Goal: Task Accomplishment & Management: Use online tool/utility

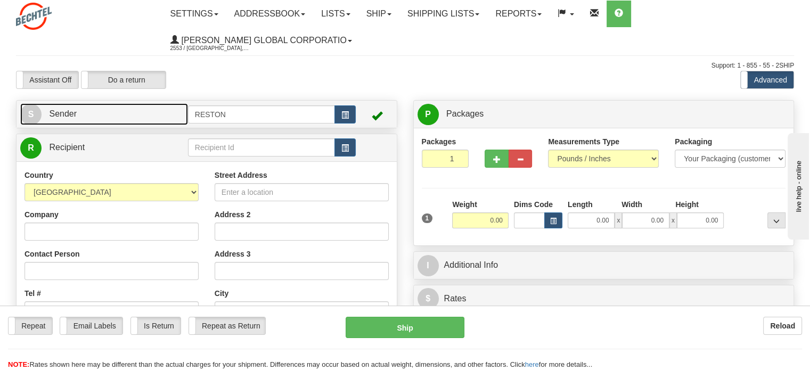
click at [65, 117] on span "Sender" at bounding box center [63, 113] width 28 height 9
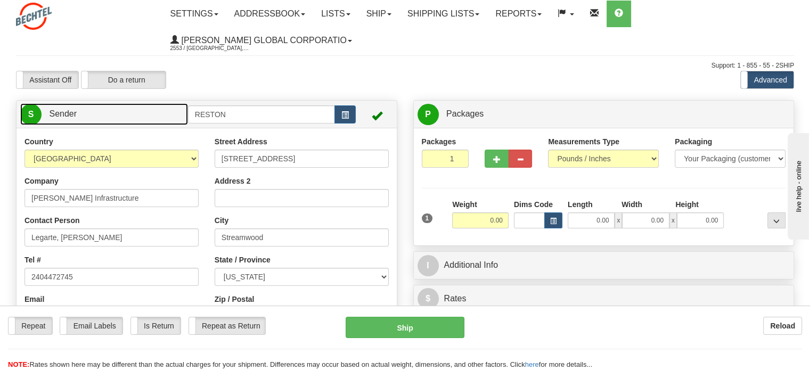
click at [65, 117] on span "Sender" at bounding box center [63, 113] width 28 height 9
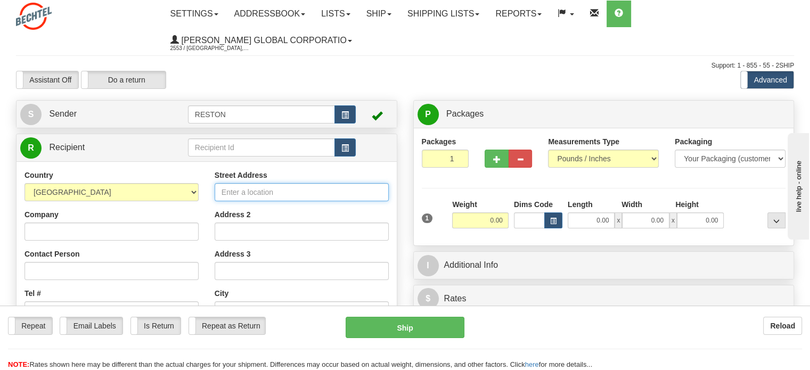
click at [257, 189] on input "Street Address" at bounding box center [302, 192] width 174 height 18
type input "4618 W 200N"
type input "Bechtel Infrastructure"
type input "Steven Kindred/Elizabeth Perez"
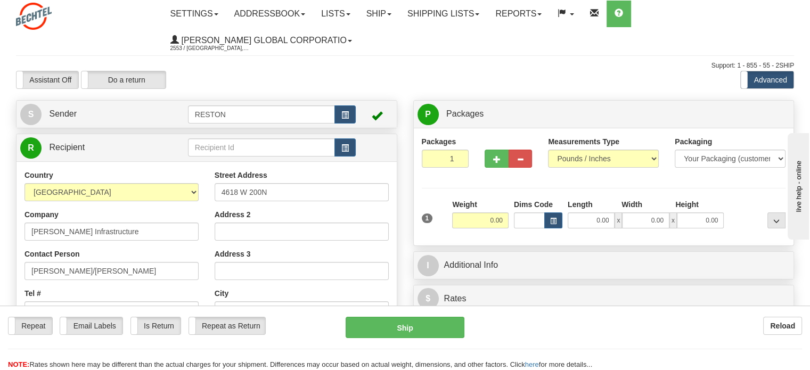
type input "Winamac"
select select "IN"
type input "46996"
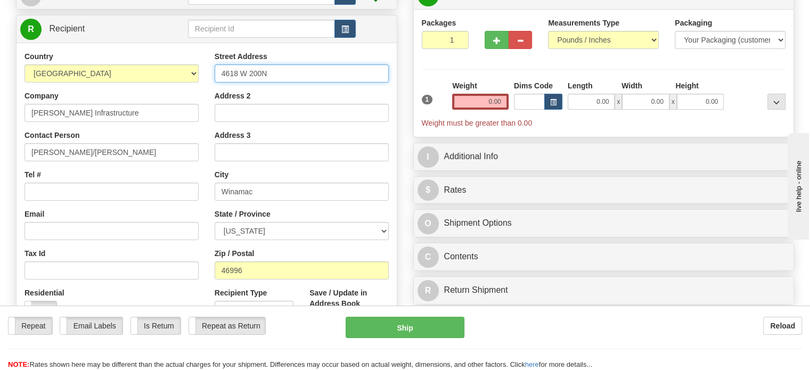
scroll to position [162, 0]
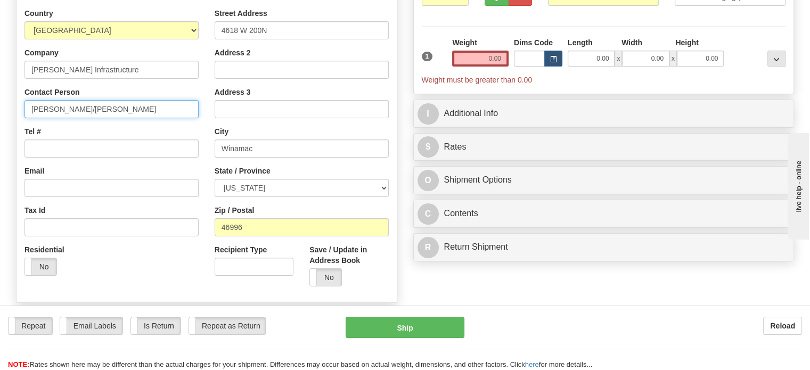
click at [145, 105] on input "Steven Kindred/Elizabeth Perez" at bounding box center [111, 109] width 174 height 18
type input "Steven Kindred"
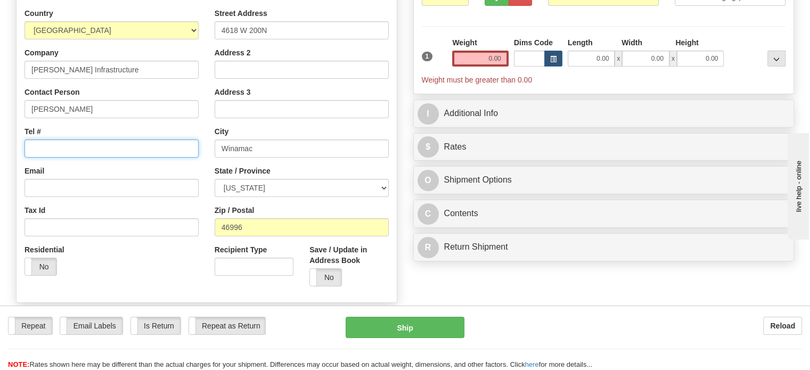
click at [42, 153] on input "Tel #" at bounding box center [111, 148] width 174 height 18
type input "2404472745"
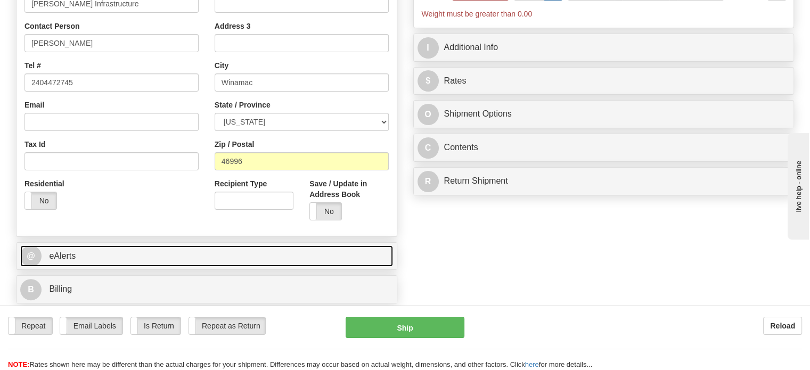
click at [79, 260] on link "@ eAlerts" at bounding box center [206, 256] width 373 height 22
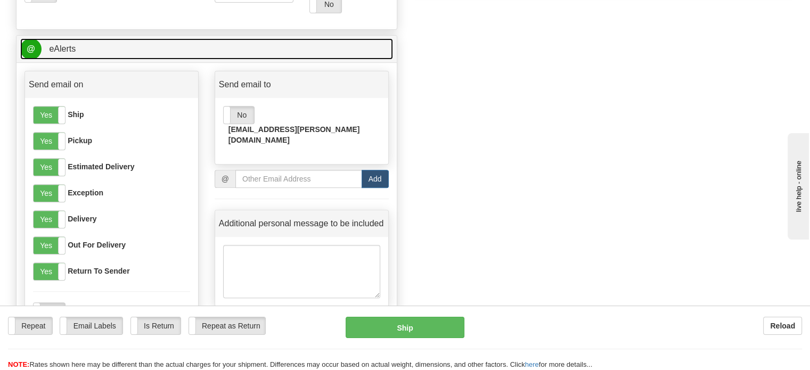
scroll to position [439, 0]
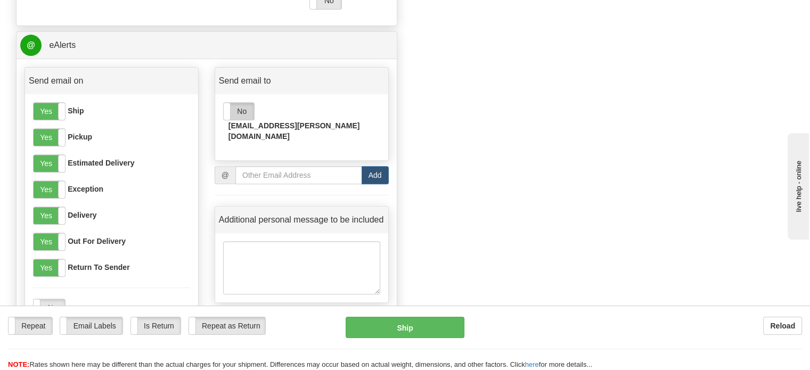
click at [234, 118] on label "No" at bounding box center [239, 111] width 30 height 17
click at [102, 323] on label "Email Labels" at bounding box center [91, 325] width 62 height 17
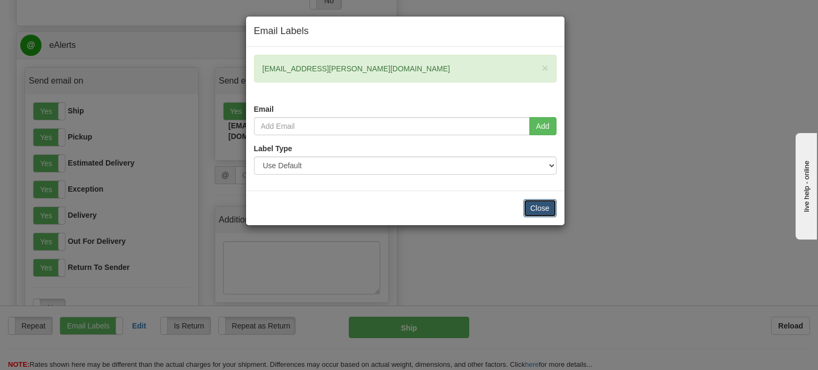
click at [544, 207] on button "Close" at bounding box center [539, 208] width 33 height 18
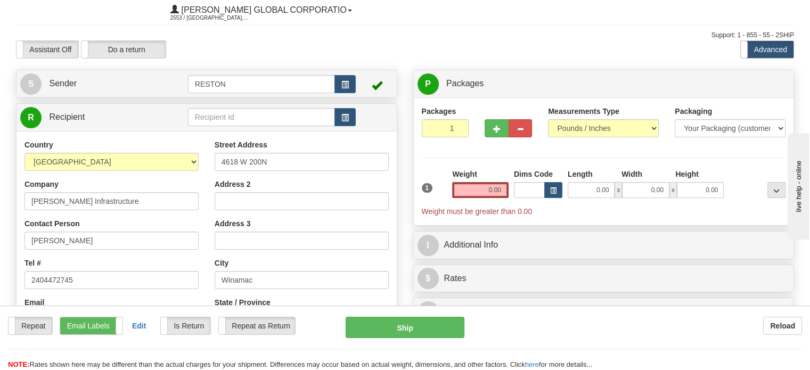
scroll to position [0, 0]
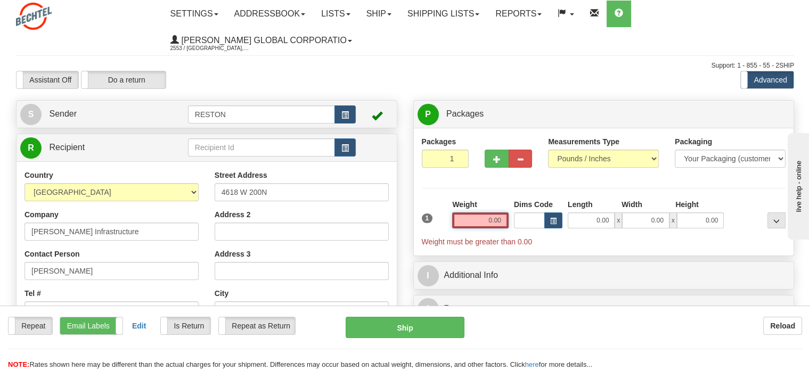
click at [475, 221] on input "0.00" at bounding box center [480, 220] width 56 height 16
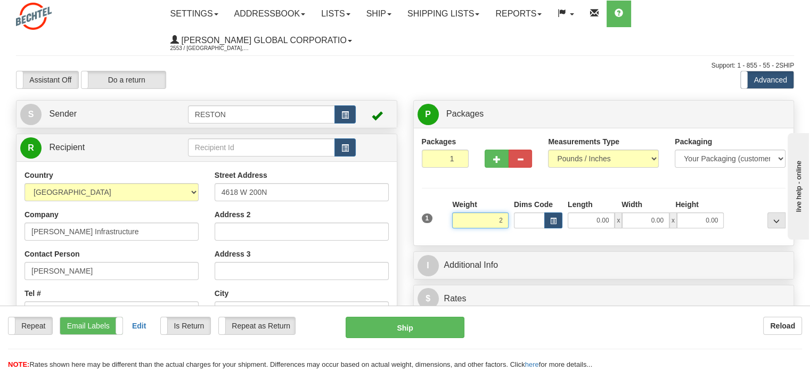
type input "2.00"
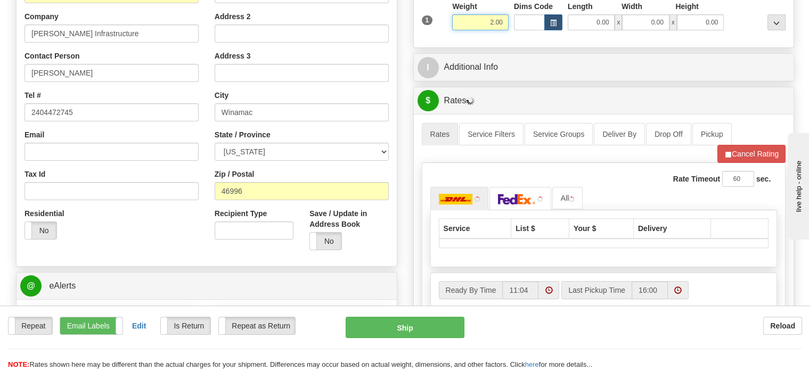
scroll to position [190, 0]
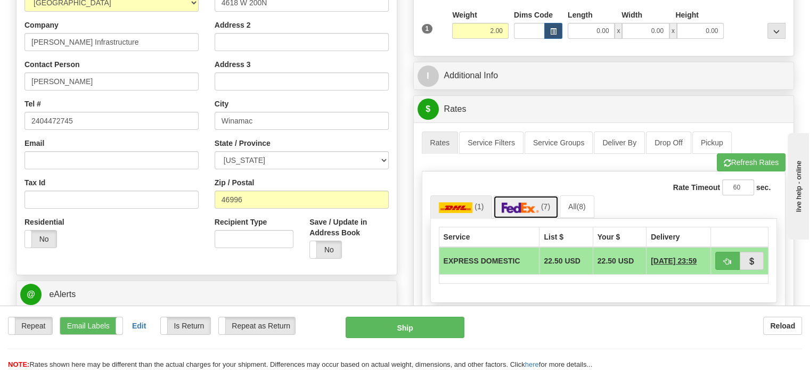
click at [513, 200] on link "(7)" at bounding box center [525, 206] width 65 height 23
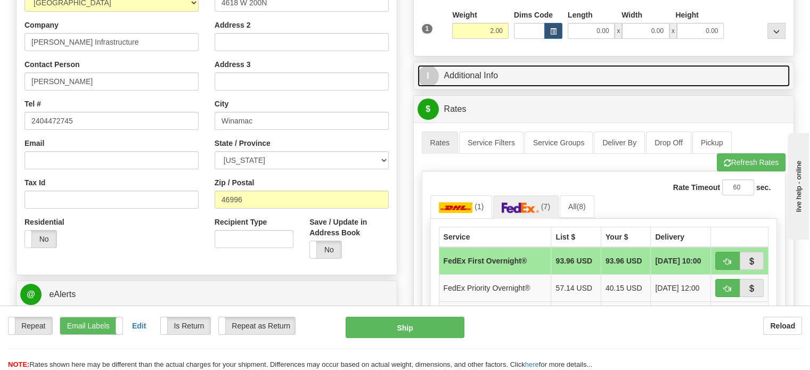
click at [466, 81] on link "I Additional Info" at bounding box center [603, 76] width 373 height 22
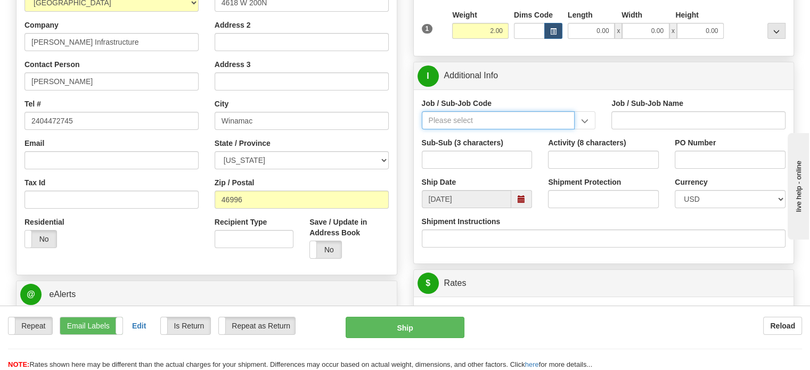
click at [474, 119] on input "Job / Sub-Job Code" at bounding box center [498, 120] width 153 height 18
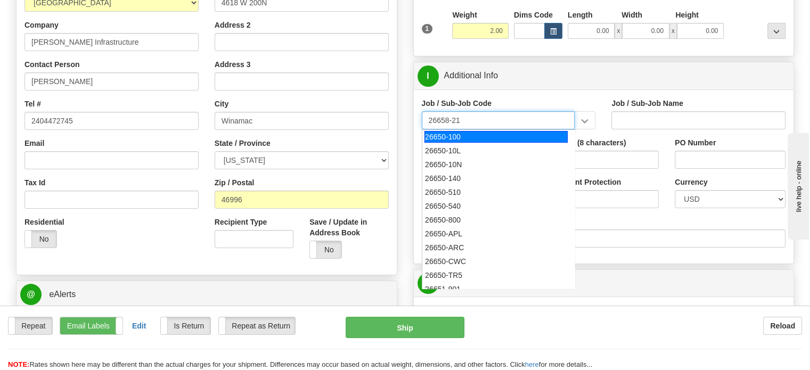
type input "26658-210"
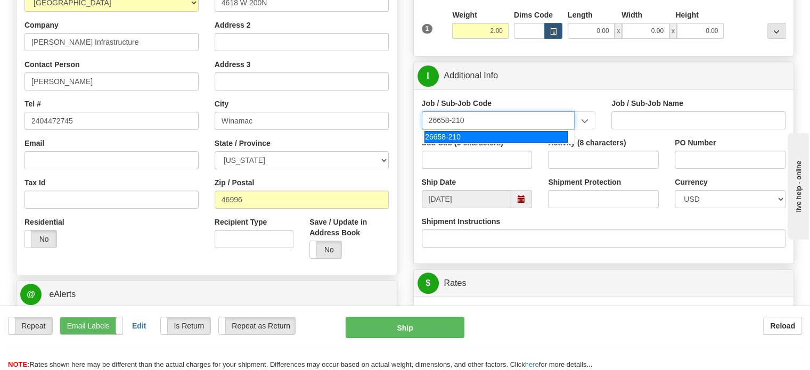
click at [462, 136] on div "26658-210" at bounding box center [495, 137] width 143 height 12
type input "MAMMOTH CENTRAL I SOLAR PROJECT TSA - FIELD NON-M"
type input "26658-210"
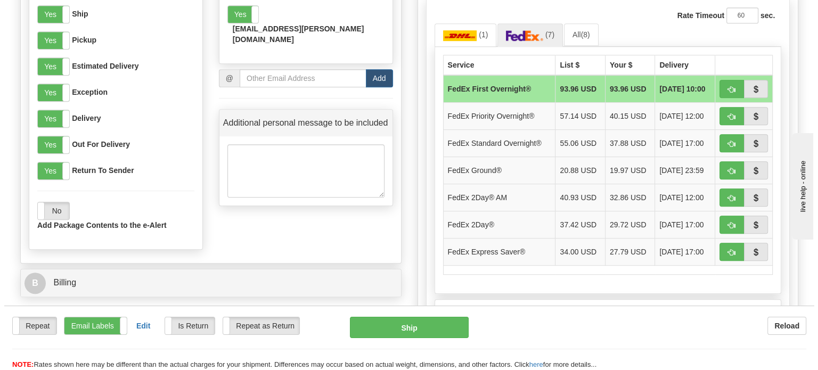
scroll to position [554, 0]
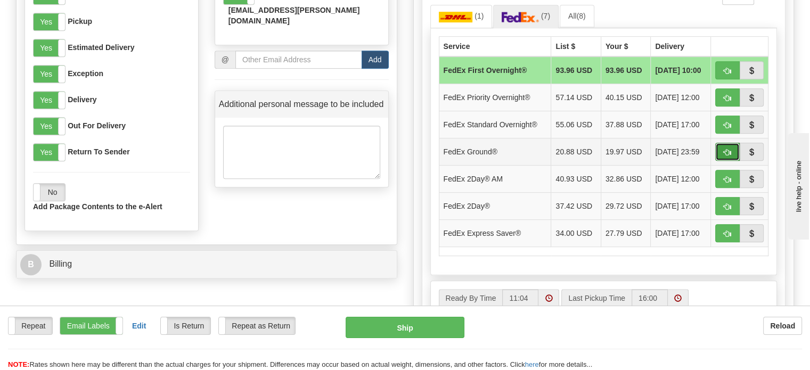
click at [718, 147] on button "button" at bounding box center [727, 152] width 24 height 18
type input "92"
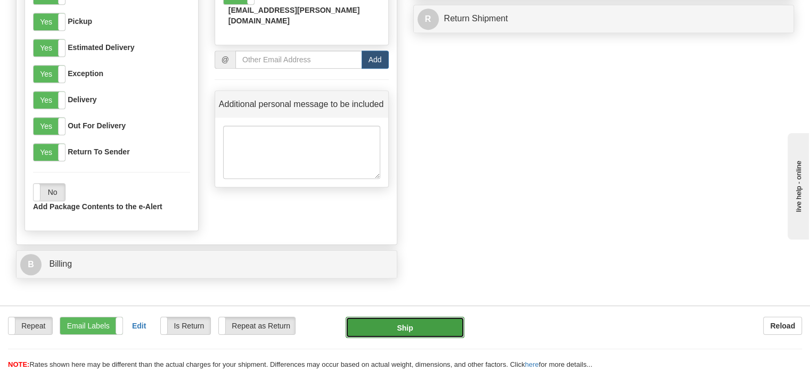
click at [402, 329] on button "Ship" at bounding box center [405, 327] width 119 height 21
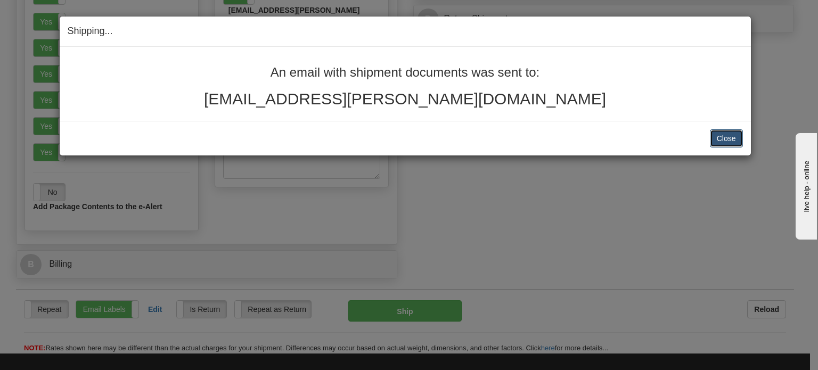
click at [733, 141] on button "Close" at bounding box center [726, 138] width 33 height 18
